Goal: Obtain resource: Download file/media

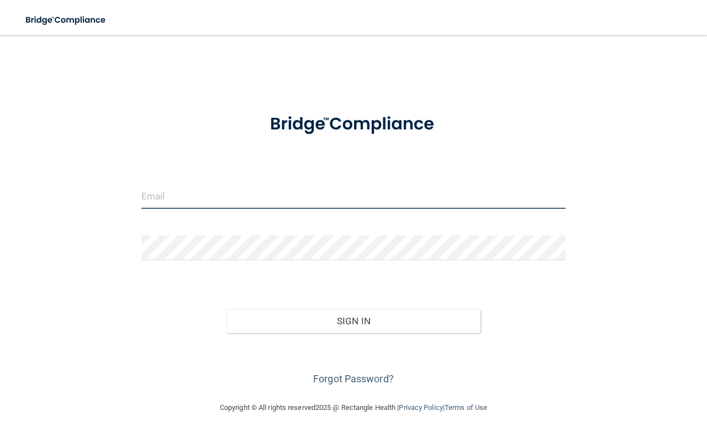
drag, startPoint x: 266, startPoint y: 199, endPoint x: 260, endPoint y: 195, distance: 7.5
click at [266, 199] on input "email" at bounding box center [353, 196] width 424 height 25
type input "[EMAIL_ADDRESS][DOMAIN_NAME]"
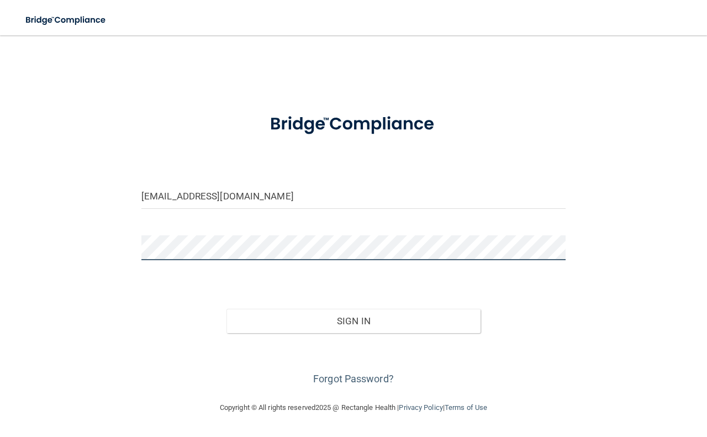
click at [227, 309] on button "Sign In" at bounding box center [354, 321] width 255 height 24
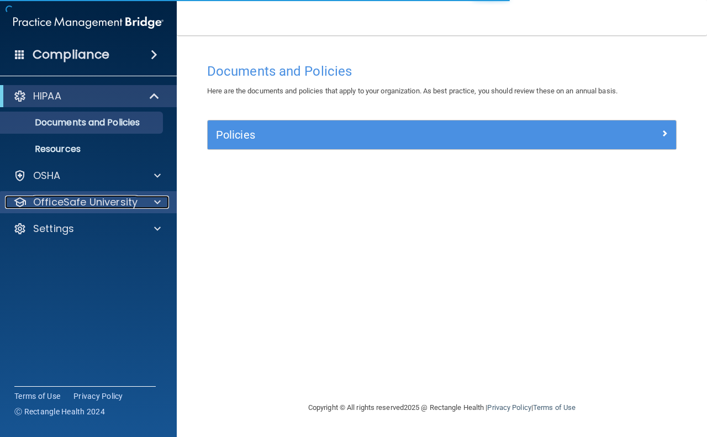
click at [163, 202] on div at bounding box center [156, 202] width 28 height 13
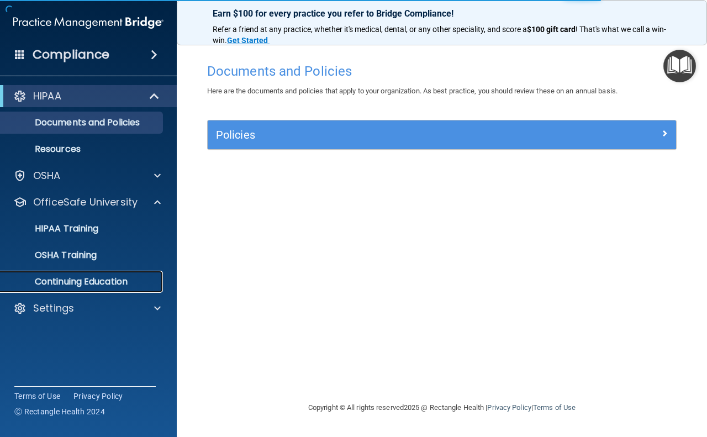
click at [136, 276] on p "Continuing Education" at bounding box center [82, 281] width 151 height 11
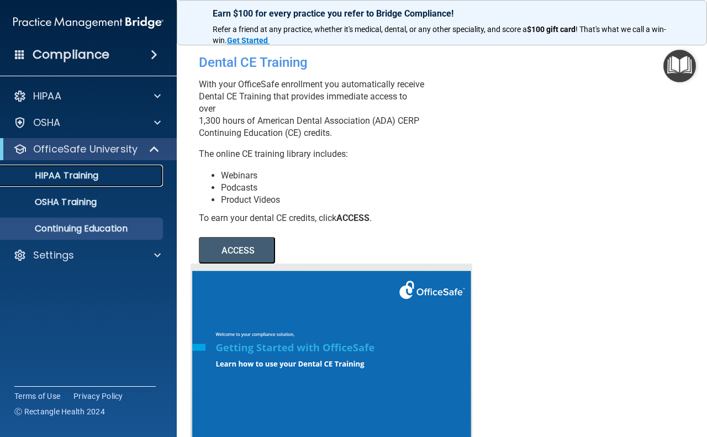
click at [118, 177] on div "HIPAA Training" at bounding box center [82, 175] width 151 height 11
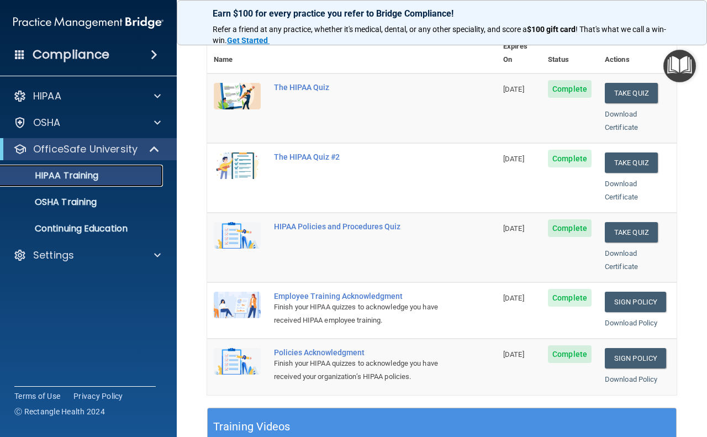
scroll to position [138, 0]
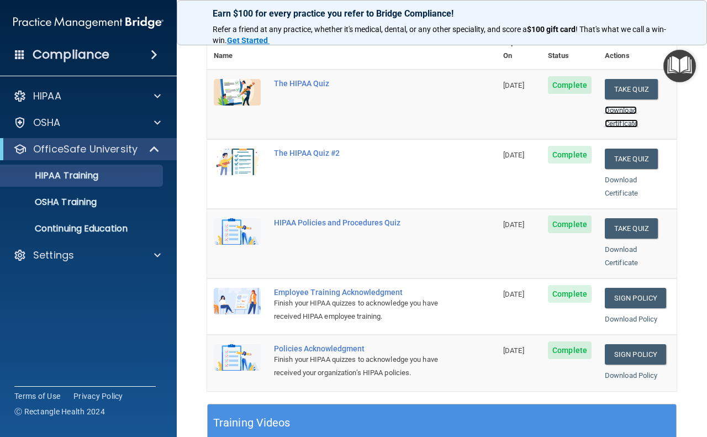
click at [616, 106] on link "Download Certificate" at bounding box center [621, 117] width 33 height 22
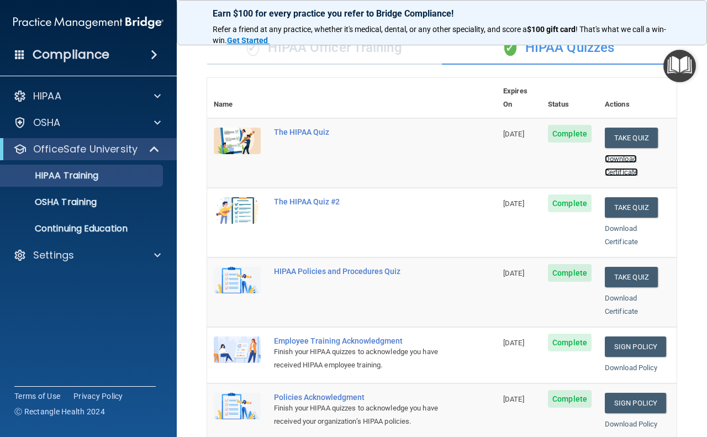
scroll to position [69, 0]
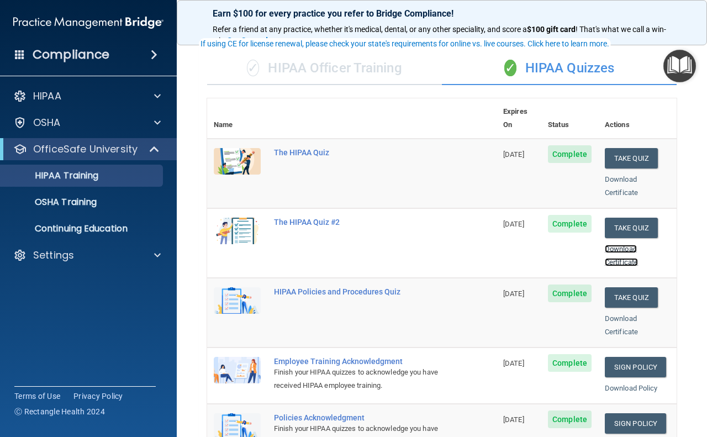
click at [607, 245] on link "Download Certificate" at bounding box center [621, 256] width 33 height 22
click at [620, 317] on link "Download Certificate" at bounding box center [621, 325] width 33 height 22
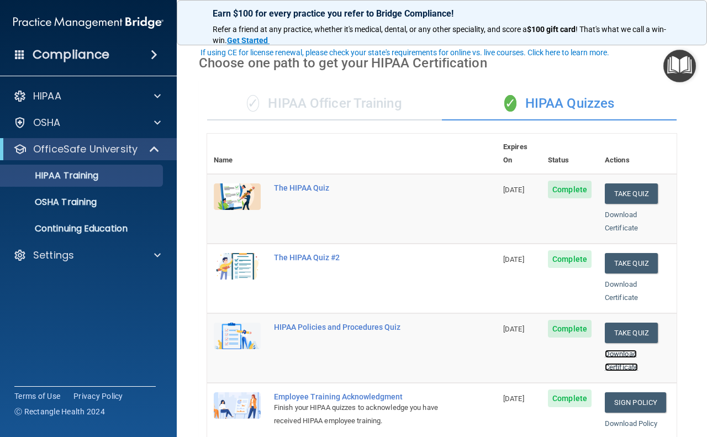
scroll to position [0, 0]
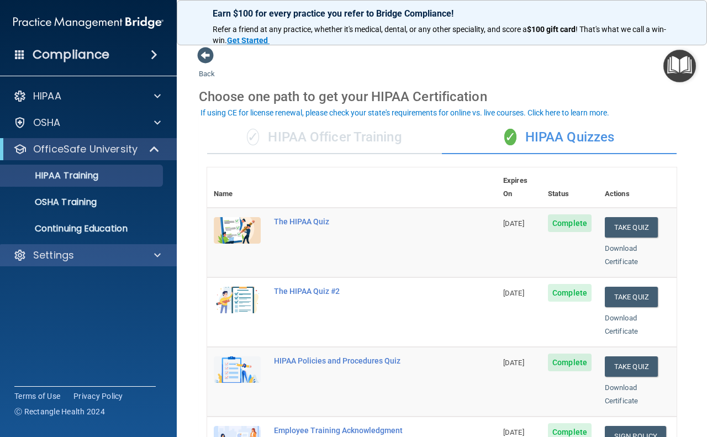
click at [159, 246] on div "Settings" at bounding box center [88, 255] width 177 height 22
click at [155, 258] on span at bounding box center [157, 255] width 7 height 13
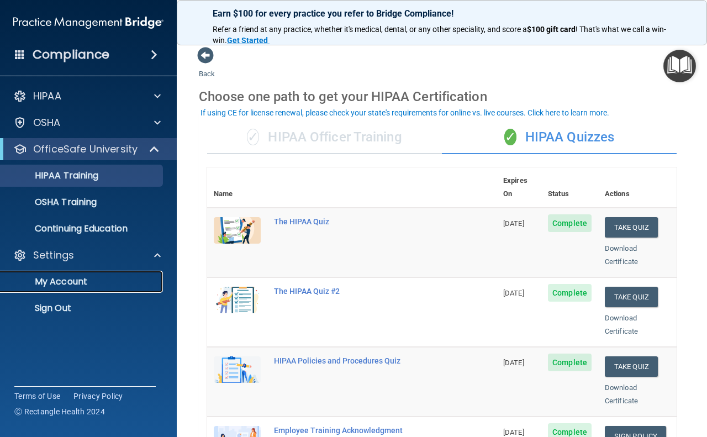
click at [81, 280] on p "My Account" at bounding box center [82, 281] width 151 height 11
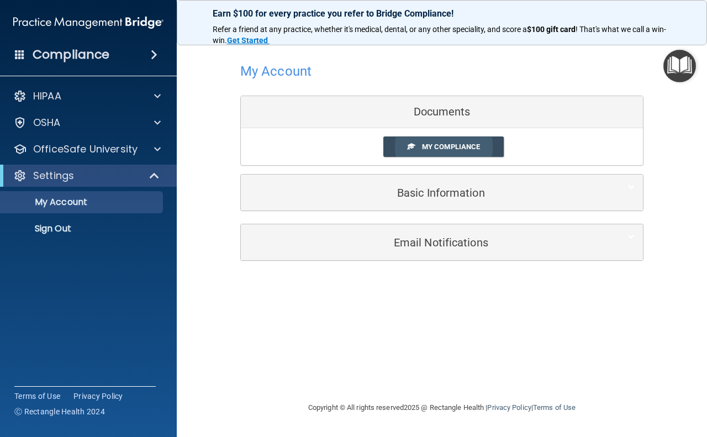
click at [468, 141] on link "My Compliance" at bounding box center [443, 146] width 121 height 20
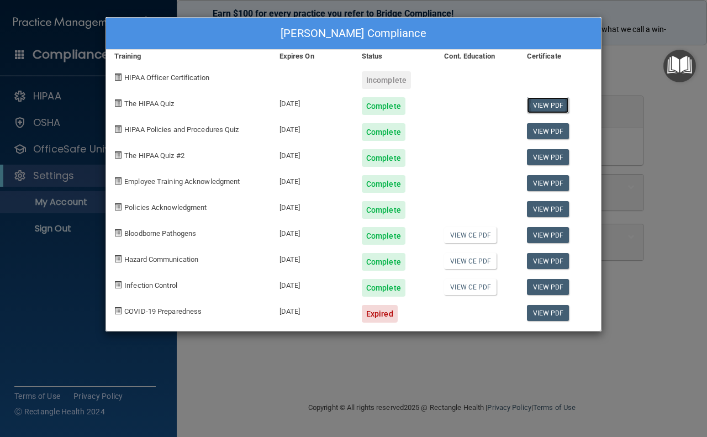
click at [562, 105] on link "View PDF" at bounding box center [548, 105] width 43 height 16
click at [475, 238] on link "View CE PDF" at bounding box center [470, 235] width 52 height 16
click at [307, 401] on div "[PERSON_NAME] Compliance Training Expires On Status Cont. Education Certificate…" at bounding box center [353, 218] width 707 height 437
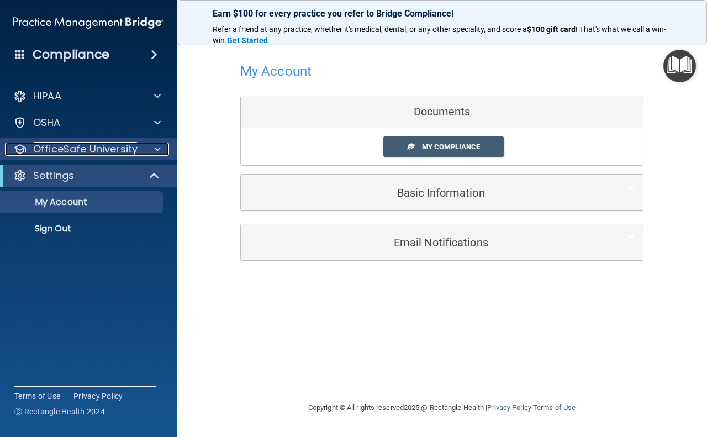
click at [145, 150] on div at bounding box center [156, 149] width 28 height 13
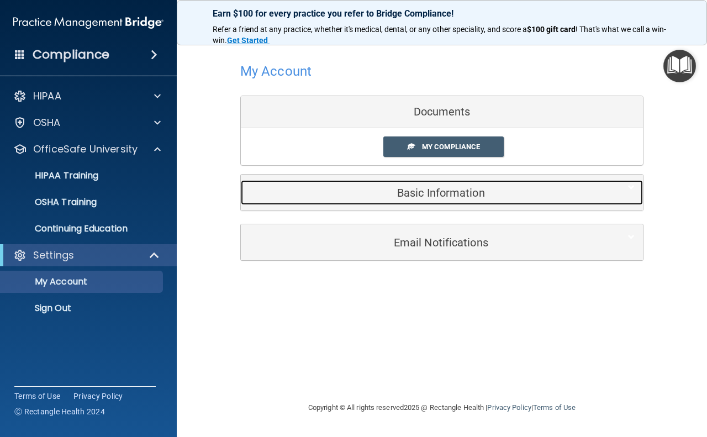
click at [492, 191] on h5 "Basic Information" at bounding box center [425, 193] width 352 height 12
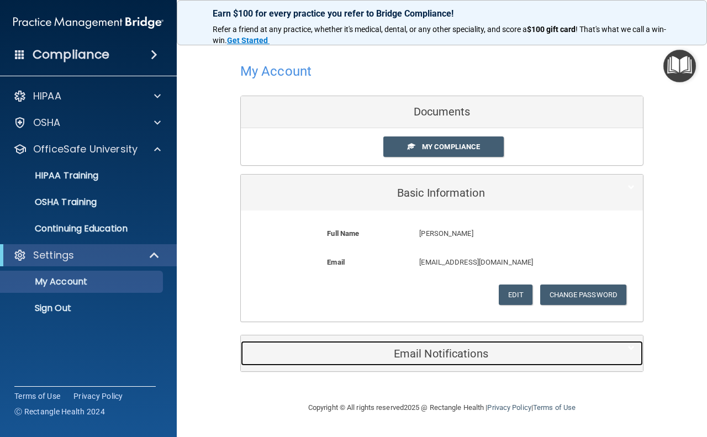
click at [464, 350] on h5 "Email Notifications" at bounding box center [425, 354] width 352 height 12
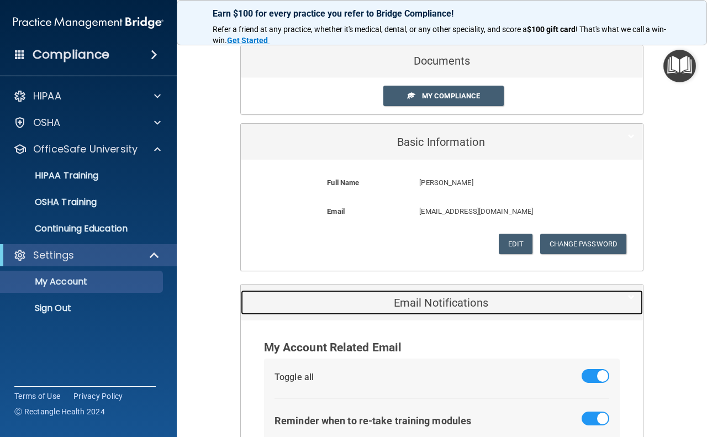
scroll to position [129, 0]
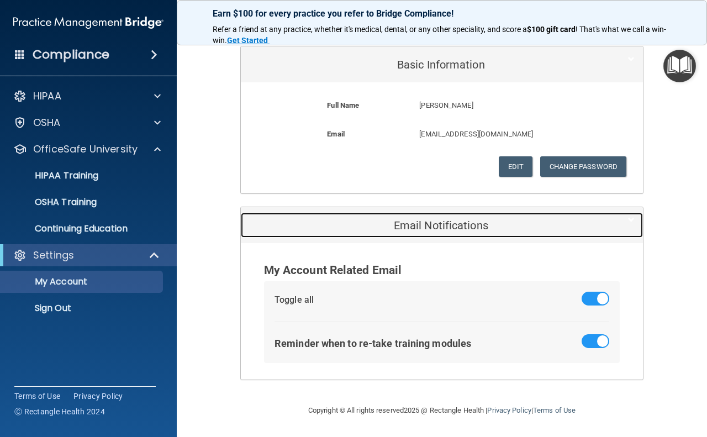
click at [438, 229] on h5 "Email Notifications" at bounding box center [425, 225] width 352 height 12
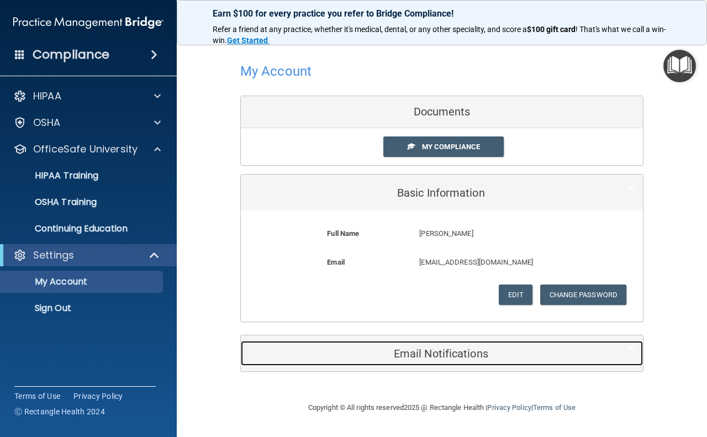
scroll to position [0, 0]
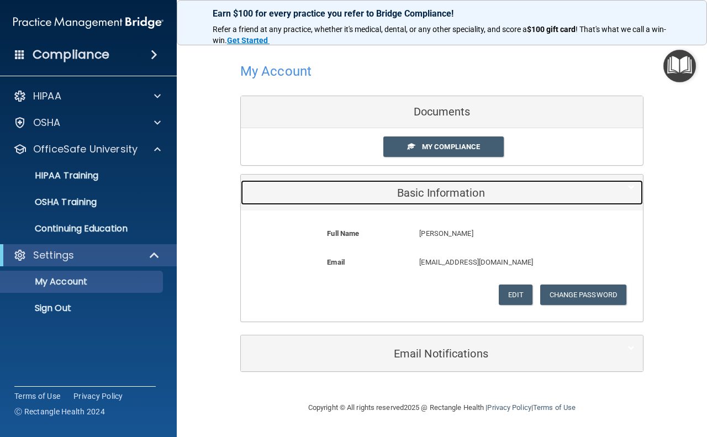
click at [443, 196] on h5 "Basic Information" at bounding box center [425, 193] width 352 height 12
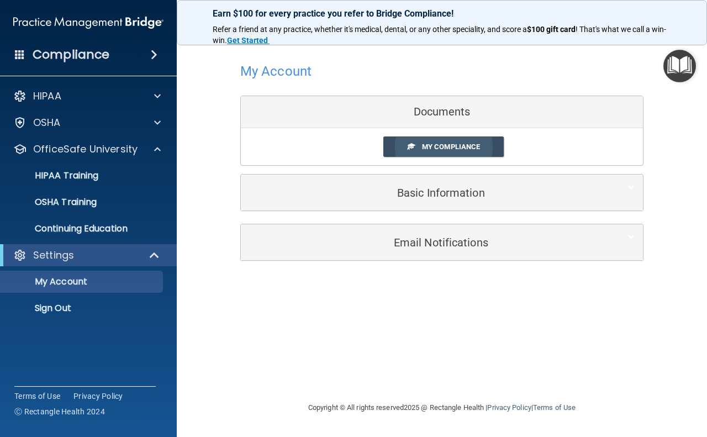
click at [426, 148] on span "My Compliance" at bounding box center [451, 147] width 58 height 8
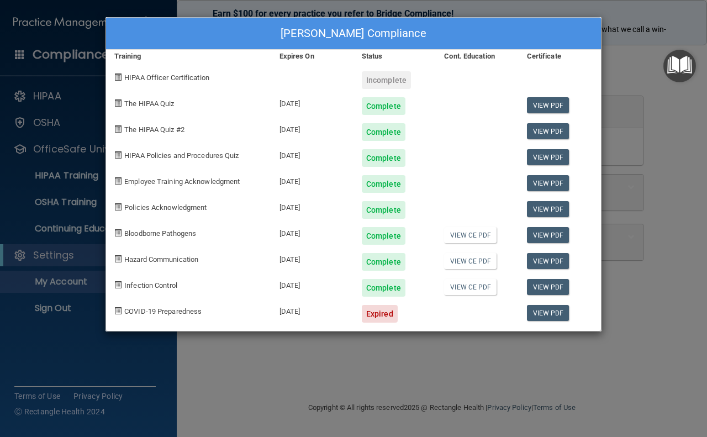
click at [653, 213] on div "[PERSON_NAME] Compliance Training Expires On Status Cont. Education Certificate…" at bounding box center [353, 218] width 707 height 437
